Goal: Understand process/instructions

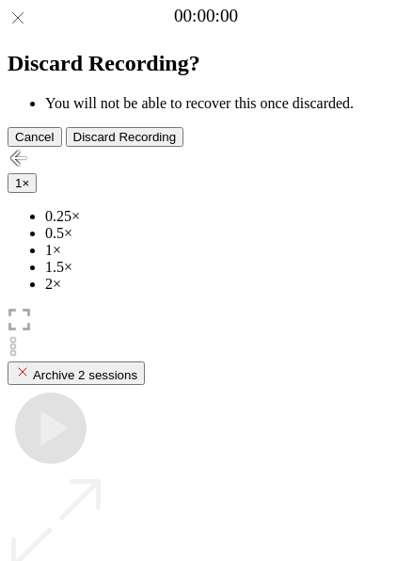
scroll to position [167, 0]
